Goal: Task Accomplishment & Management: Complete application form

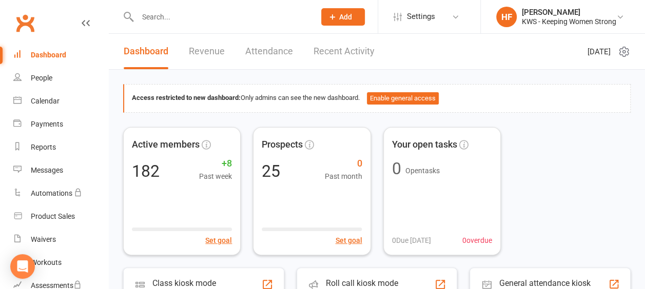
click at [178, 18] on input "text" at bounding box center [220, 17] width 173 height 14
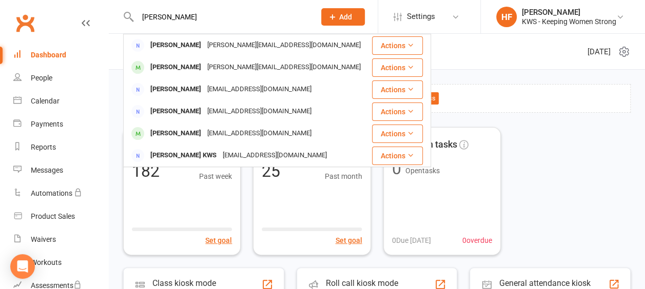
type input "rita"
click at [173, 72] on div "Rita Narsai" at bounding box center [175, 67] width 57 height 15
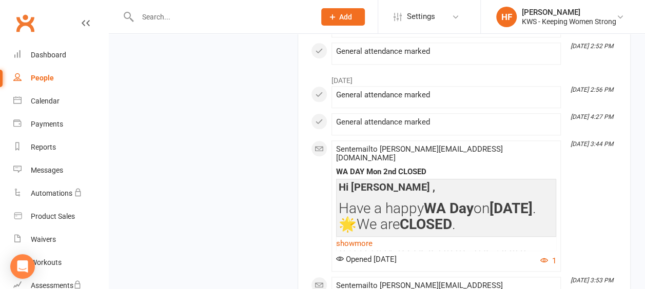
scroll to position [2463, 0]
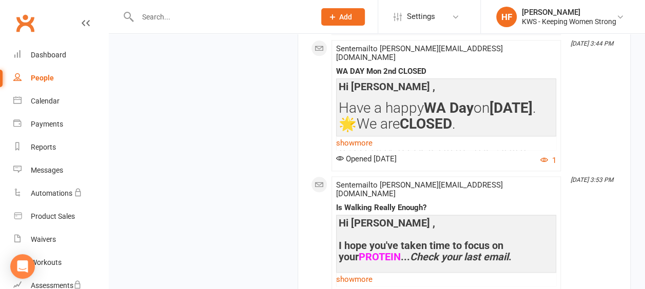
click at [366, 272] on link "show more" at bounding box center [446, 279] width 220 height 14
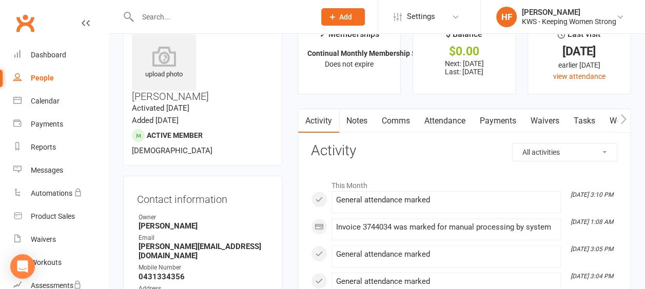
scroll to position [0, 0]
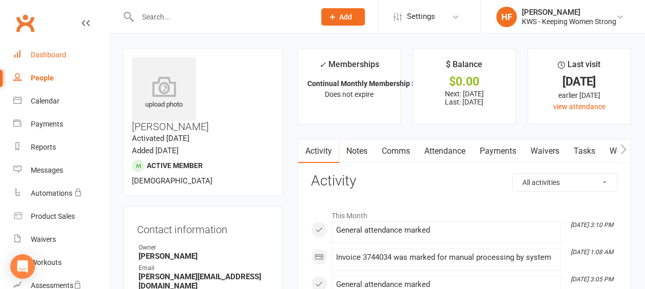
click at [47, 54] on div "Dashboard" at bounding box center [48, 55] width 35 height 8
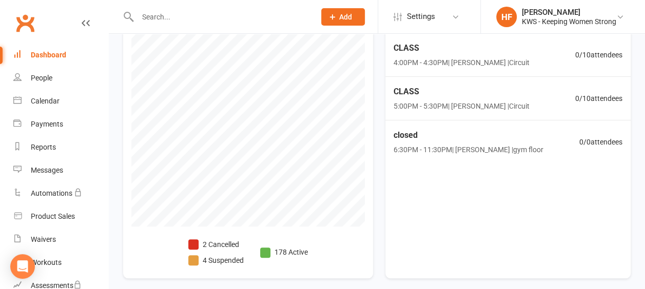
scroll to position [359, 0]
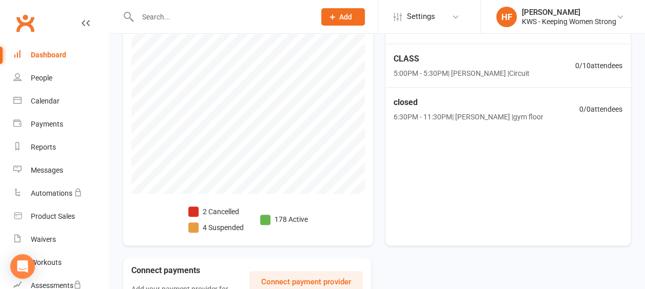
click at [193, 209] on span at bounding box center [193, 212] width 10 height 10
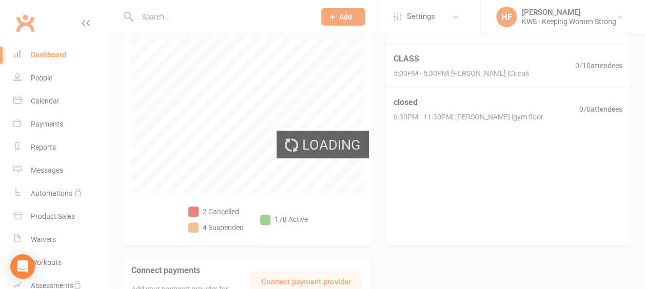
select select "no_trial"
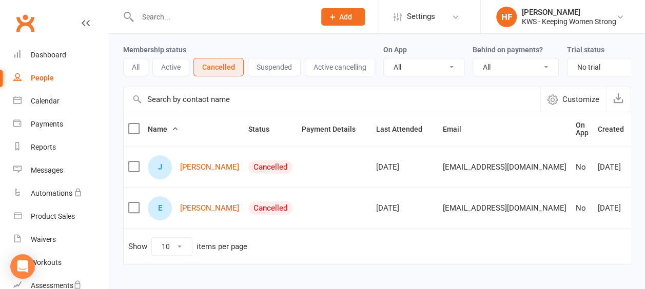
scroll to position [51, 0]
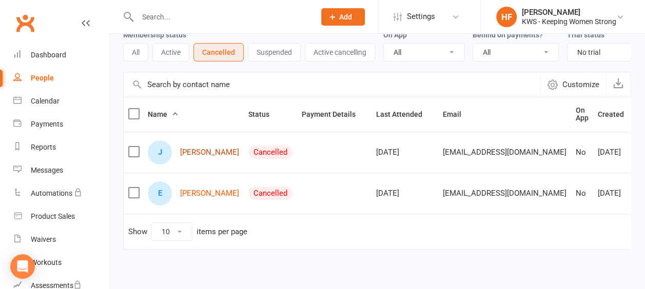
click at [201, 157] on link "Jeanette Casey" at bounding box center [209, 152] width 59 height 9
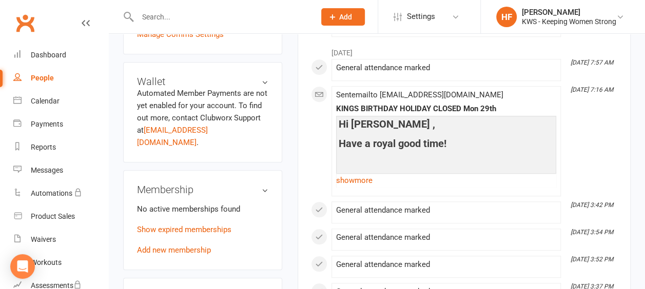
scroll to position [359, 0]
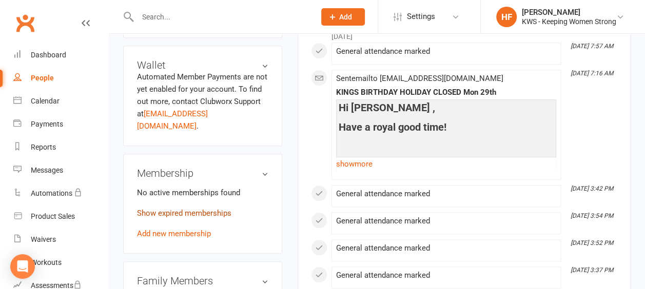
click at [188, 209] on link "Show expired memberships" at bounding box center [184, 213] width 94 height 9
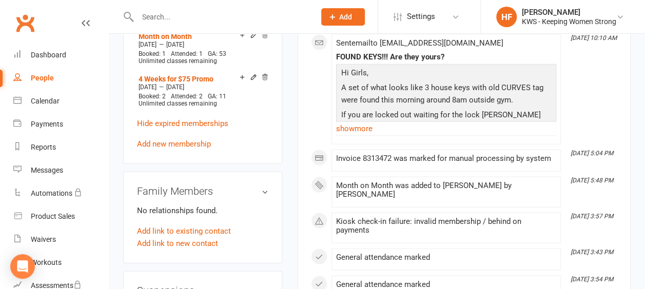
scroll to position [975, 0]
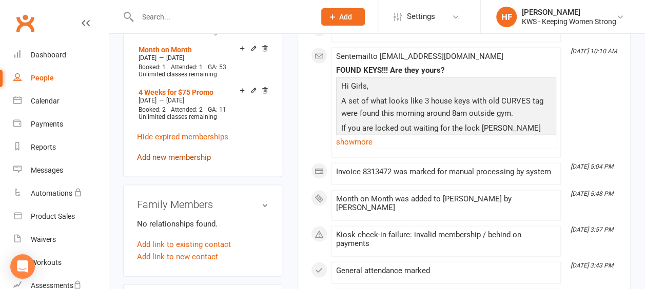
click at [181, 153] on link "Add new membership" at bounding box center [174, 157] width 74 height 9
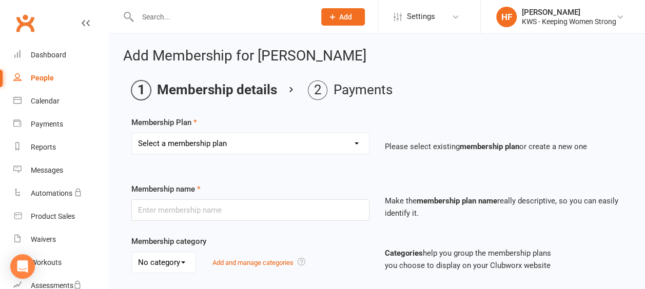
click at [355, 142] on select "Select a membership plan Create new Membership Plan Continual Monthly Membershi…" at bounding box center [250, 143] width 237 height 21
select select "2"
click at [132, 133] on select "Select a membership plan Create new Membership Plan Continual Monthly Membershi…" at bounding box center [250, 143] width 237 height 21
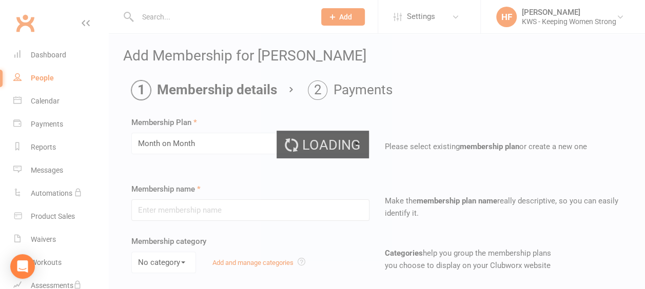
type input "Month on Month"
select select "0"
type input "1"
select select "2"
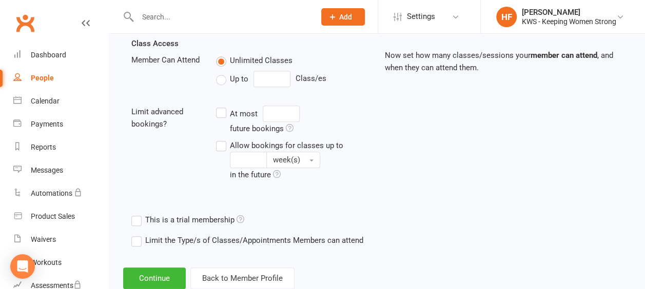
scroll to position [385, 0]
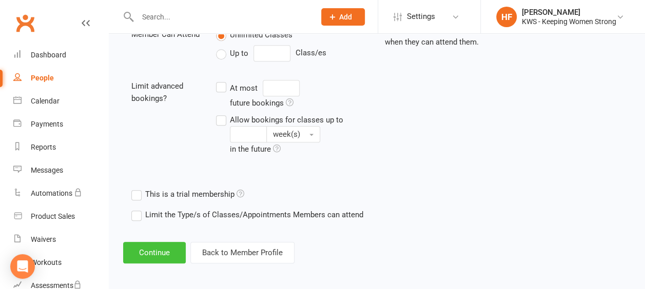
click at [155, 249] on button "Continue" at bounding box center [154, 253] width 63 height 22
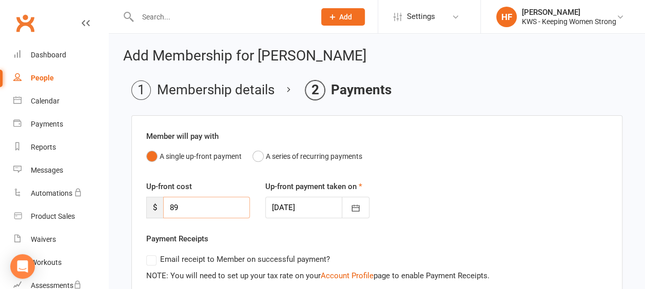
drag, startPoint x: 169, startPoint y: 210, endPoint x: 166, endPoint y: 205, distance: 5.8
click at [161, 208] on div "$ 89" at bounding box center [198, 208] width 104 height 22
type input "0"
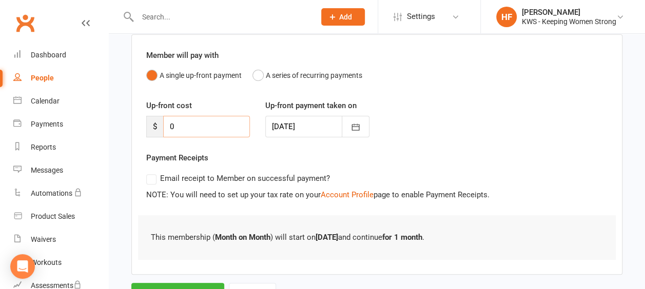
scroll to position [126, 0]
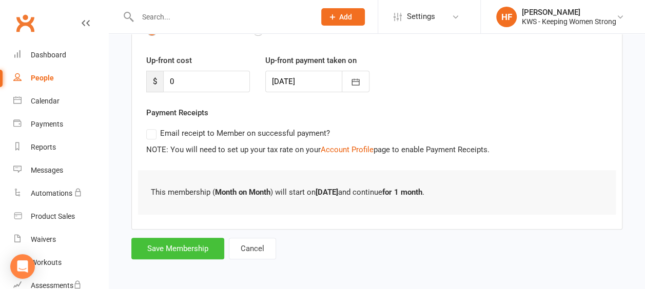
click at [188, 250] on button "Save Membership" at bounding box center [177, 249] width 93 height 22
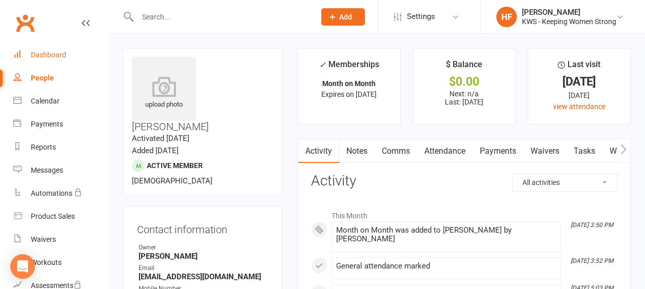
click at [49, 56] on div "Dashboard" at bounding box center [48, 55] width 35 height 8
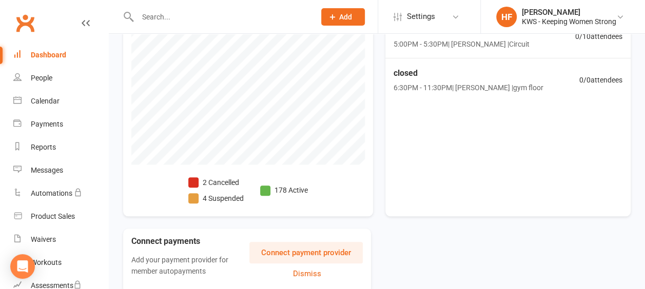
scroll to position [410, 0]
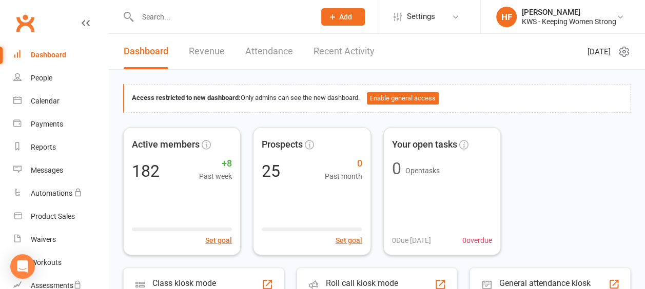
click at [166, 19] on input "text" at bounding box center [220, 17] width 173 height 14
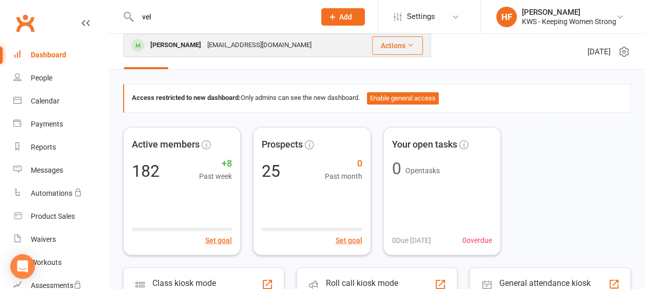
type input "vel"
click at [192, 47] on div "Nirmala Velusamy" at bounding box center [175, 45] width 57 height 15
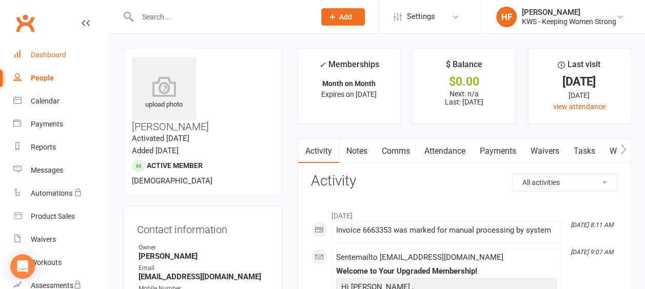
click at [52, 55] on div "Dashboard" at bounding box center [48, 55] width 35 height 8
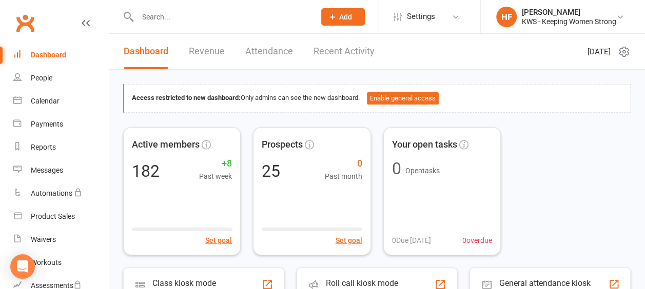
click at [172, 15] on input "text" at bounding box center [220, 17] width 173 height 14
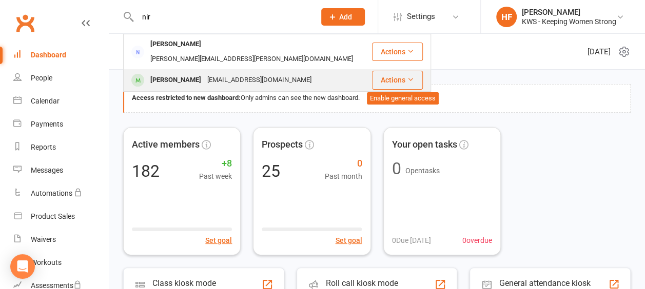
type input "nir"
click at [188, 73] on div "Nirmala Velusamy" at bounding box center [175, 80] width 57 height 15
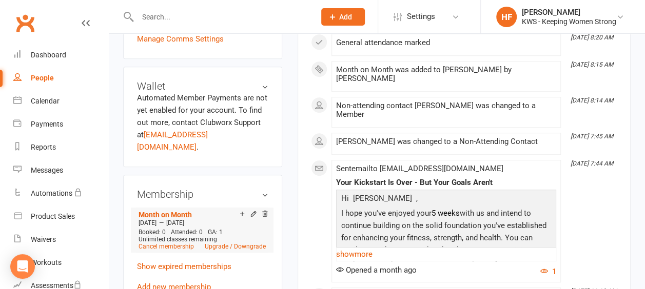
scroll to position [359, 0]
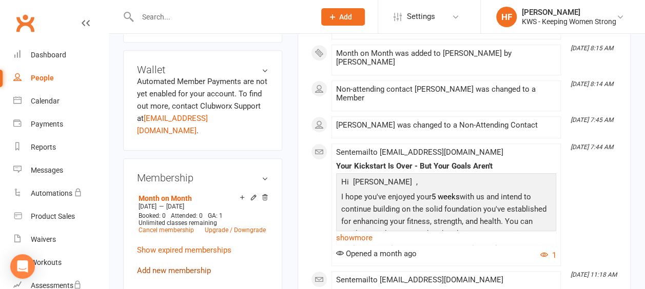
click at [173, 266] on link "Add new membership" at bounding box center [174, 270] width 74 height 9
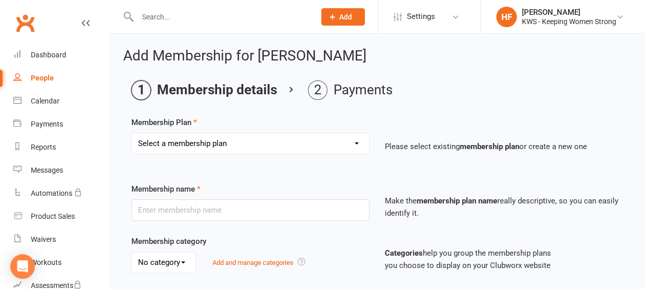
click at [357, 143] on select "Select a membership plan Create new Membership Plan Continual Monthly Membershi…" at bounding box center [250, 143] width 237 height 21
select select "1"
click at [132, 133] on select "Select a membership plan Create new Membership Plan Continual Monthly Membershi…" at bounding box center [250, 143] width 237 height 21
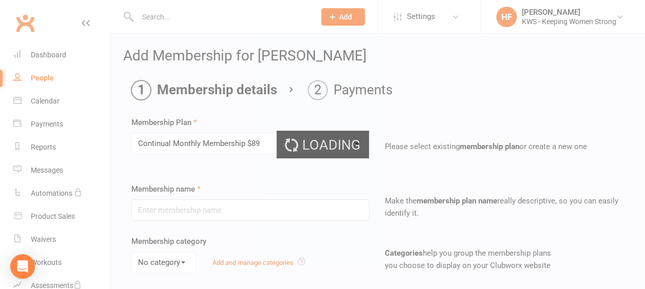
type input "Continual Monthly Membership $89"
select select "0"
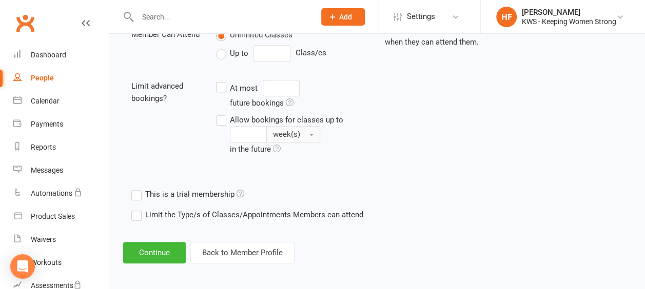
scroll to position [231, 0]
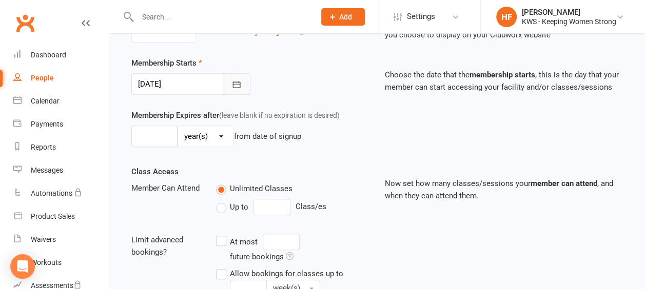
click at [236, 80] on icon "button" at bounding box center [236, 85] width 10 height 10
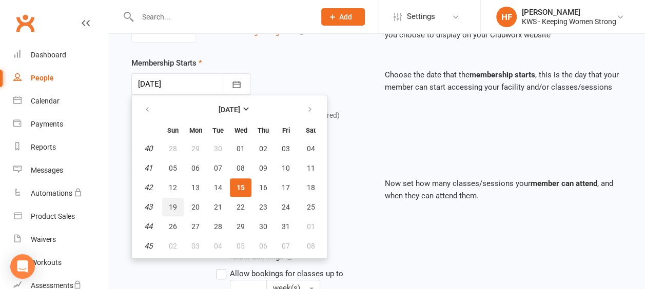
click at [170, 205] on span "19" at bounding box center [173, 207] width 8 height 8
type input "19 Oct 2025"
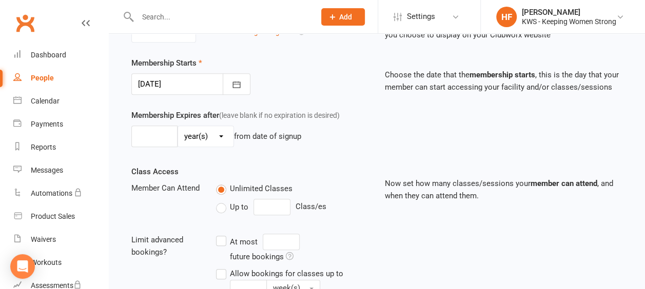
scroll to position [385, 0]
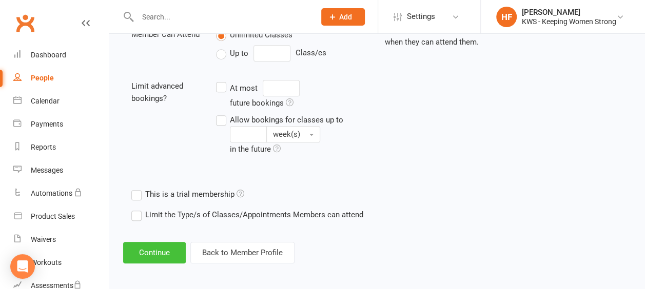
click at [157, 248] on button "Continue" at bounding box center [154, 253] width 63 height 22
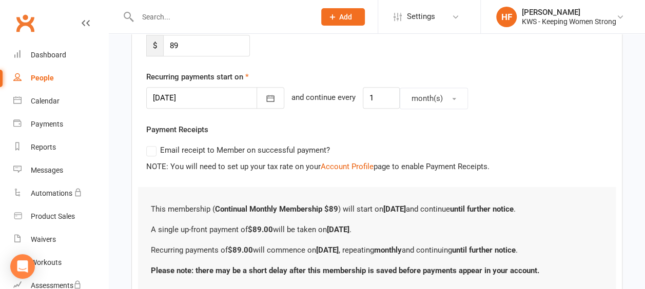
scroll to position [257, 0]
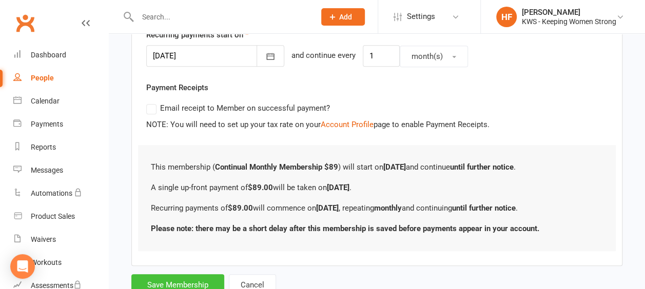
click at [178, 280] on button "Save Membership" at bounding box center [177, 285] width 93 height 22
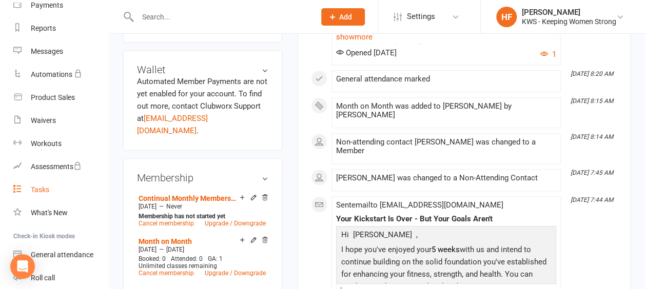
scroll to position [78, 0]
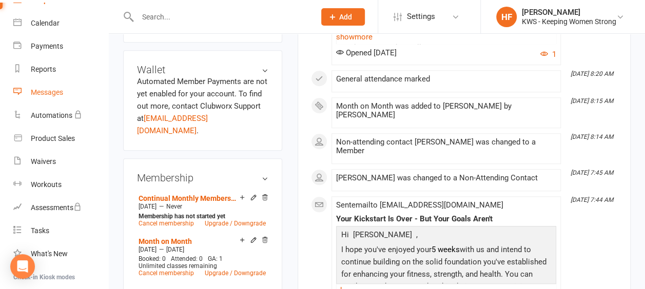
click at [42, 91] on div "Messages" at bounding box center [47, 92] width 32 height 8
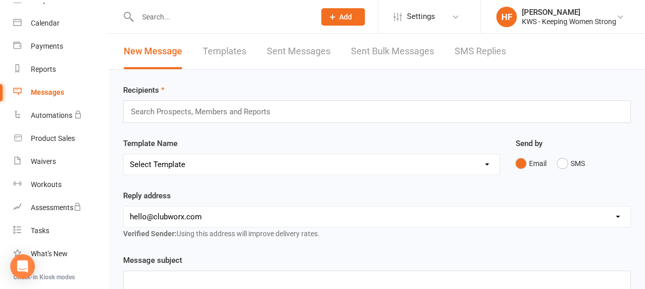
click at [183, 113] on input "text" at bounding box center [205, 111] width 150 height 13
